Goal: Task Accomplishment & Management: Manage account settings

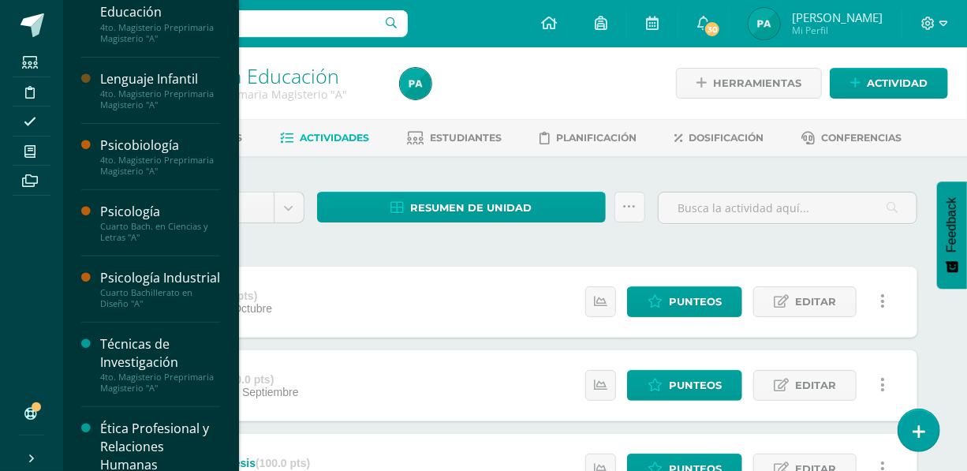
scroll to position [300, 0]
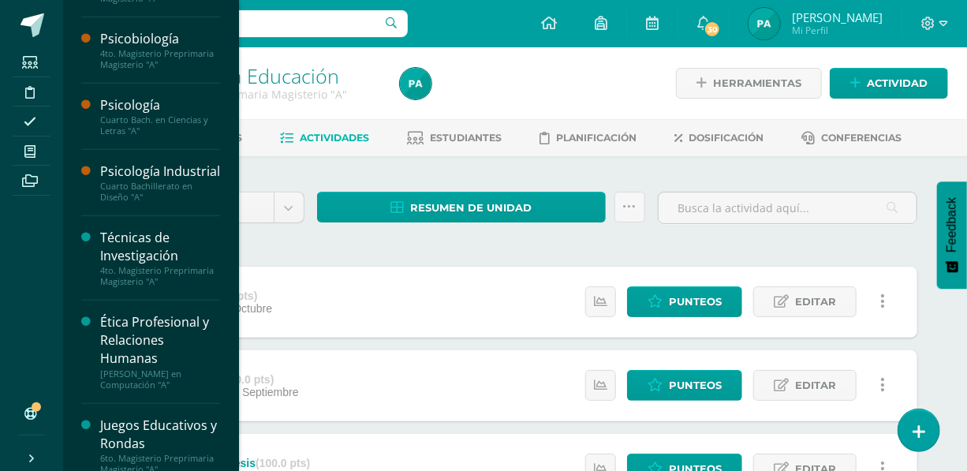
click at [147, 174] on div "Psicología Industrial" at bounding box center [160, 172] width 120 height 18
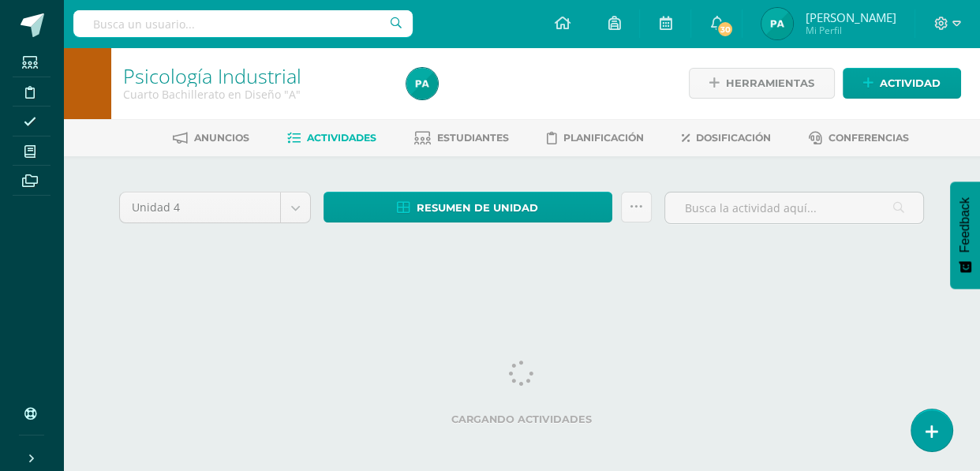
click at [478, 140] on span "Estudiantes" at bounding box center [473, 138] width 72 height 12
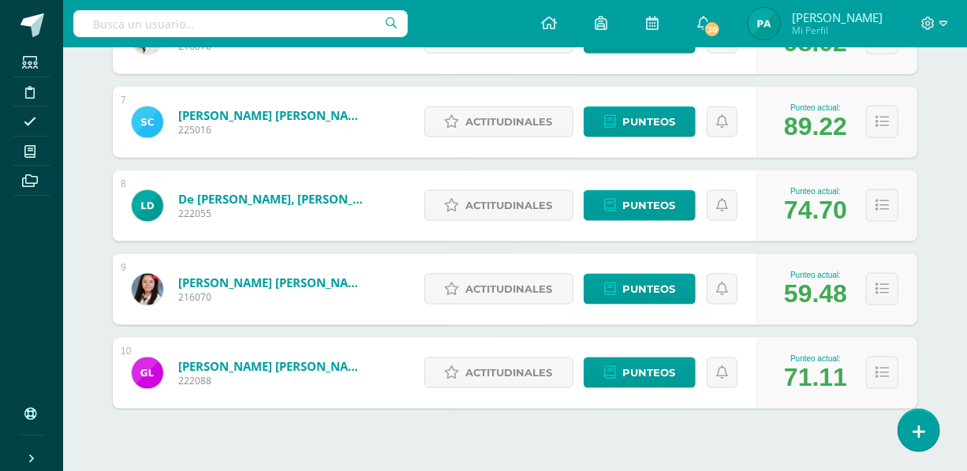
scroll to position [771, 0]
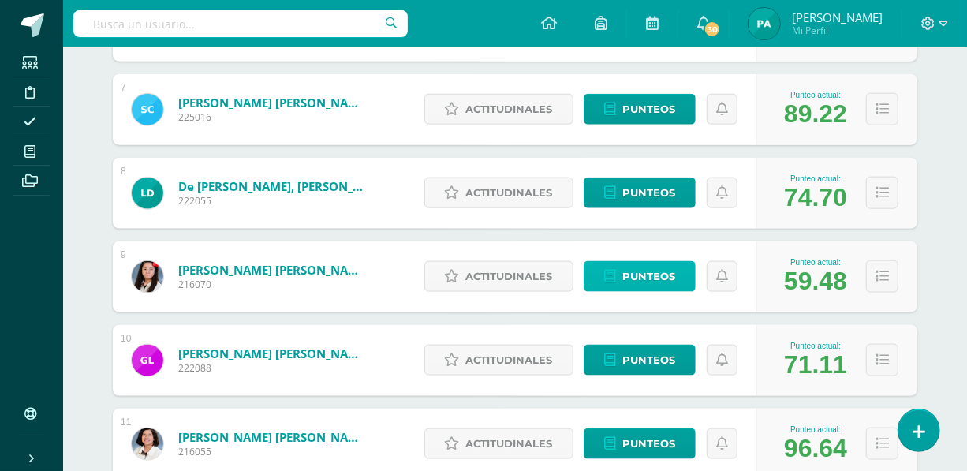
click at [629, 274] on span "Punteos" at bounding box center [649, 276] width 53 height 29
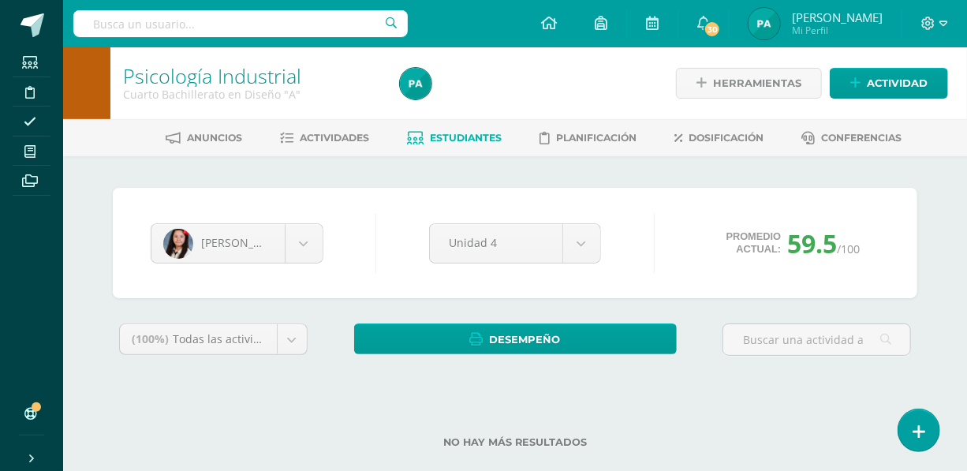
scroll to position [27, 0]
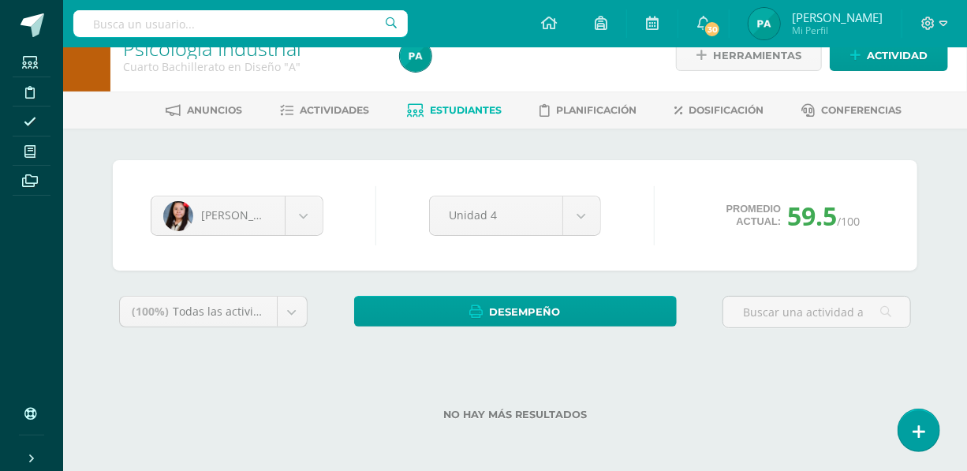
scroll to position [27, 0]
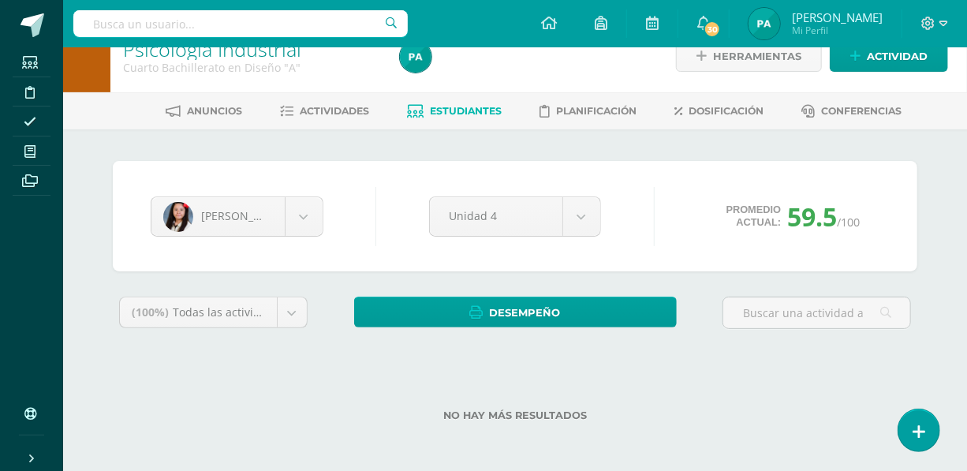
click at [876, 339] on div at bounding box center [816, 319] width 201 height 45
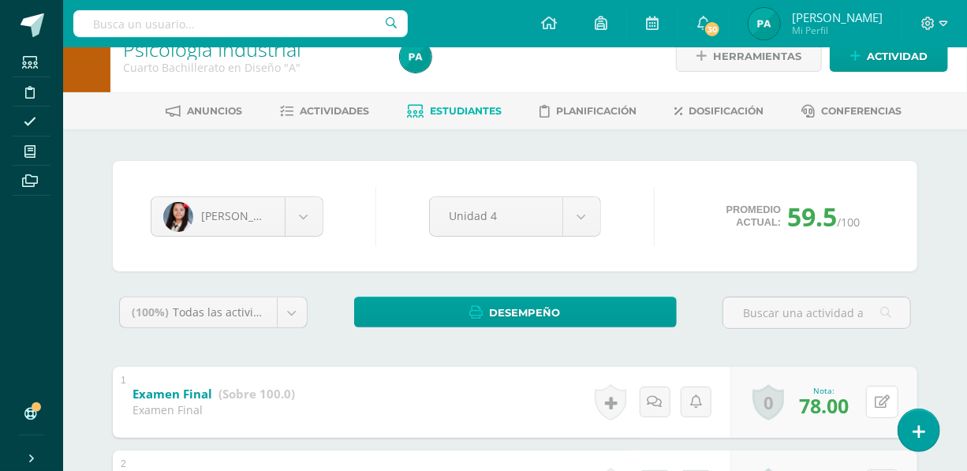
click at [883, 403] on icon at bounding box center [882, 401] width 15 height 13
type input "79"
